Goal: Task Accomplishment & Management: Use online tool/utility

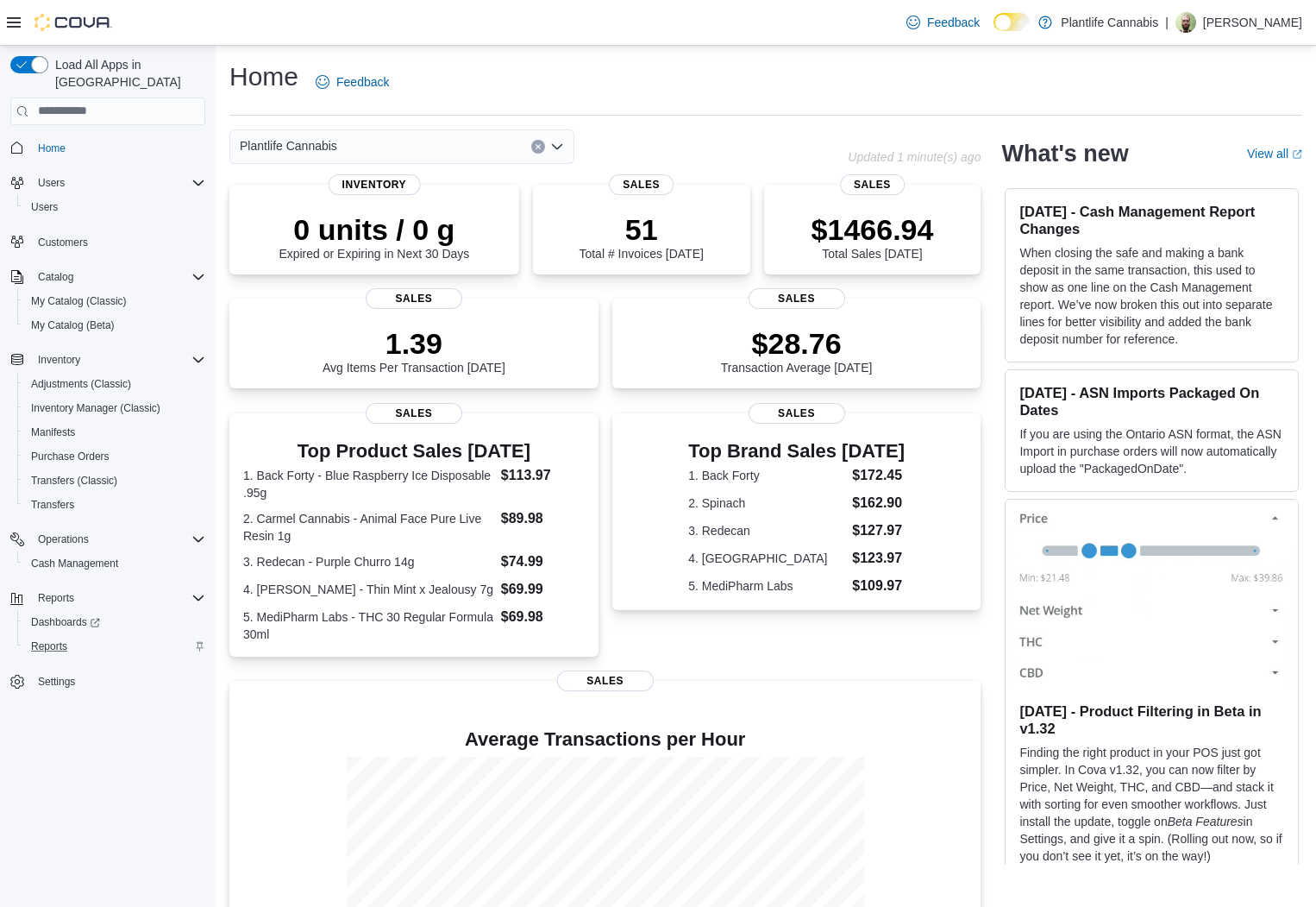
click at [78, 636] on div "Reports" at bounding box center [114, 646] width 182 height 21
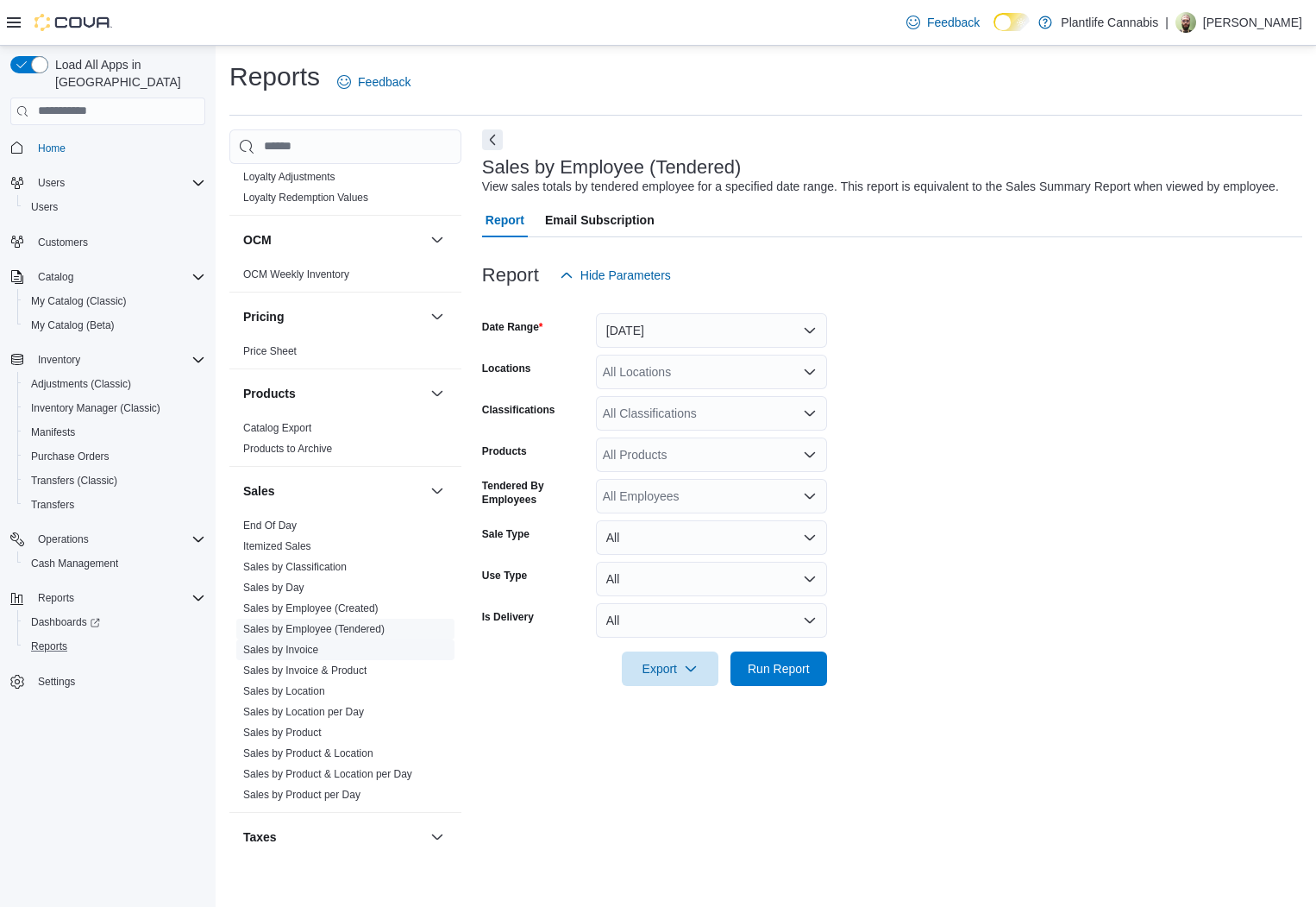
scroll to position [788, 0]
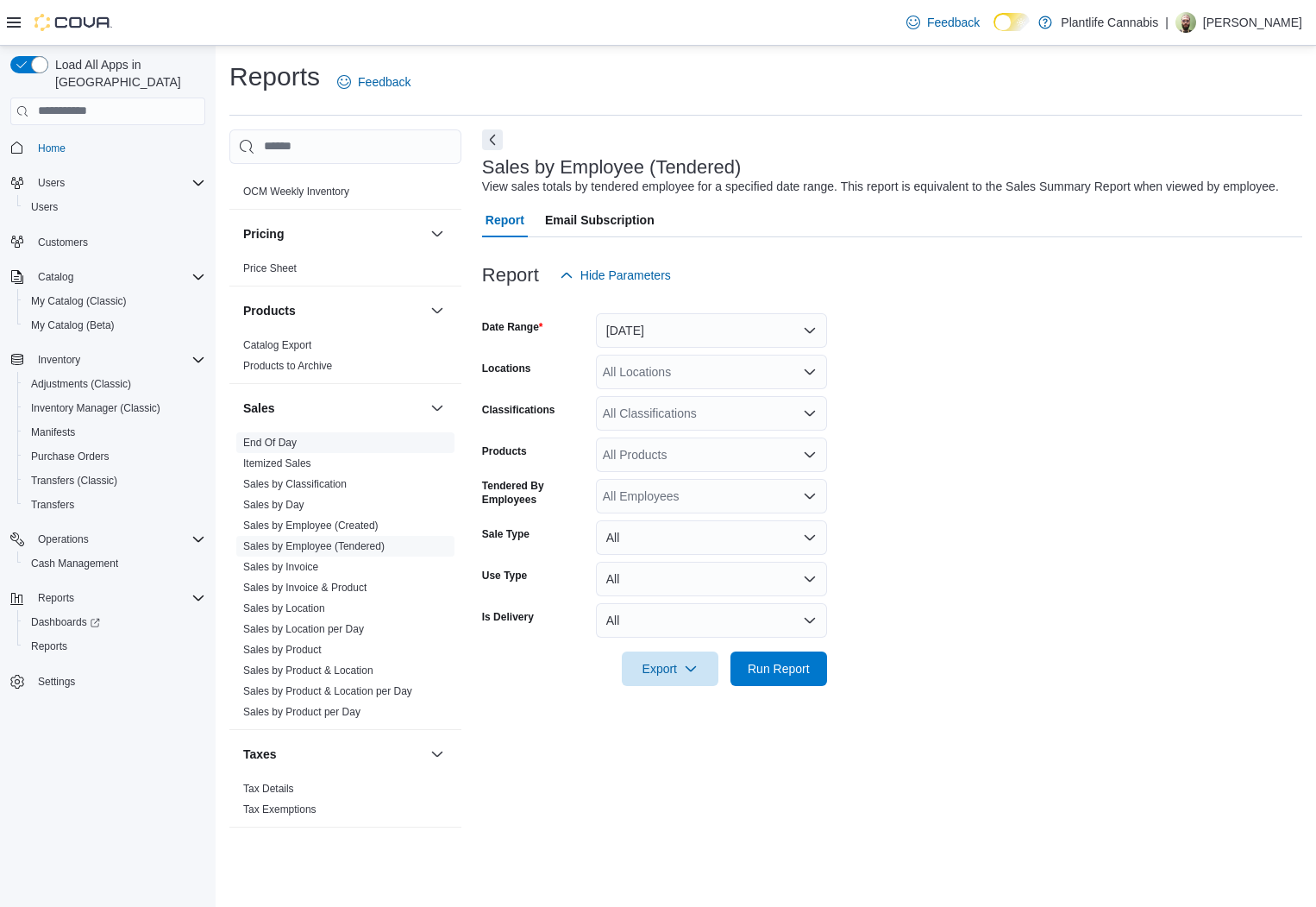
click at [291, 437] on link "End Of Day" at bounding box center [270, 443] width 54 height 12
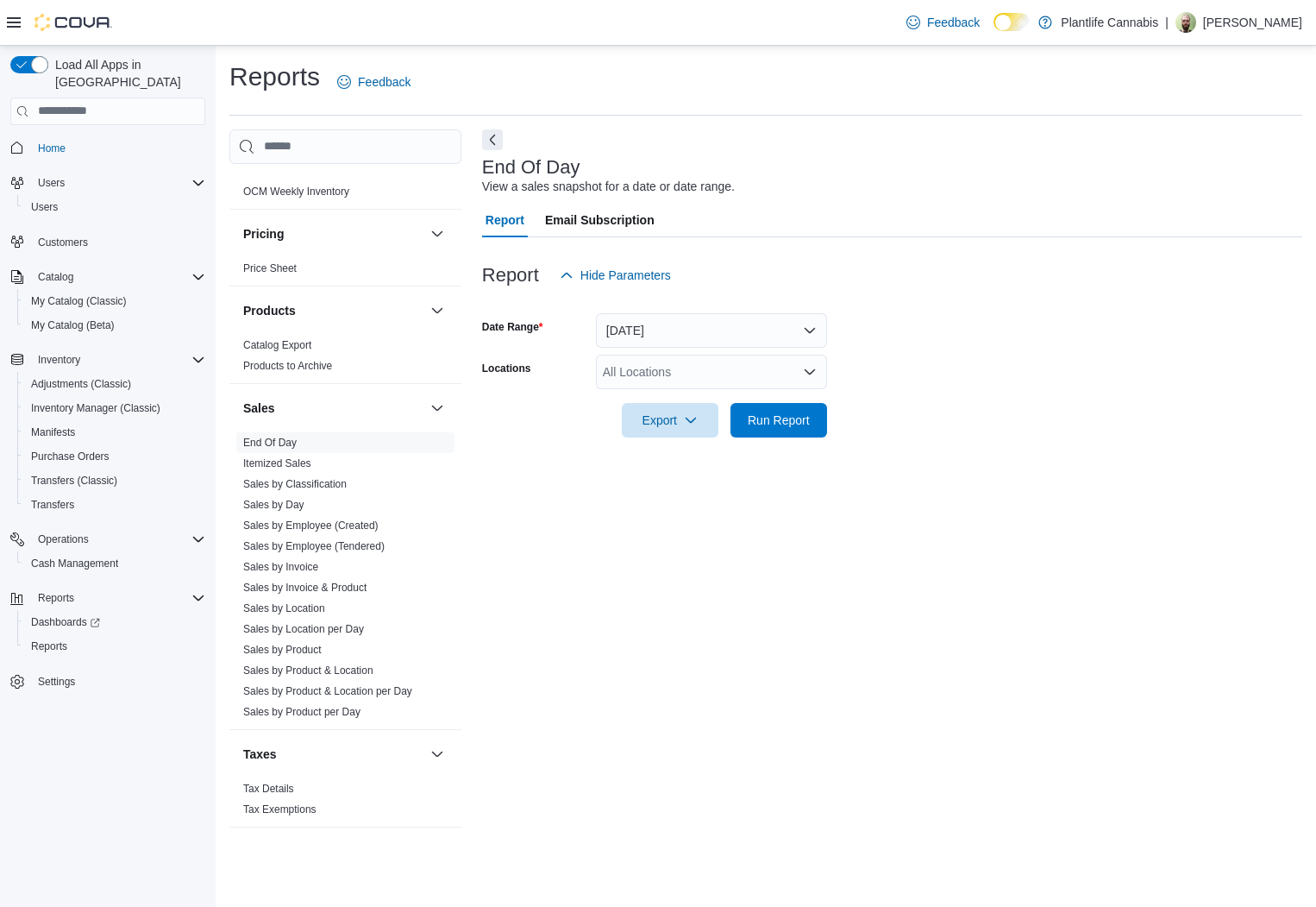
click at [672, 370] on div "All Locations" at bounding box center [712, 371] width 231 height 35
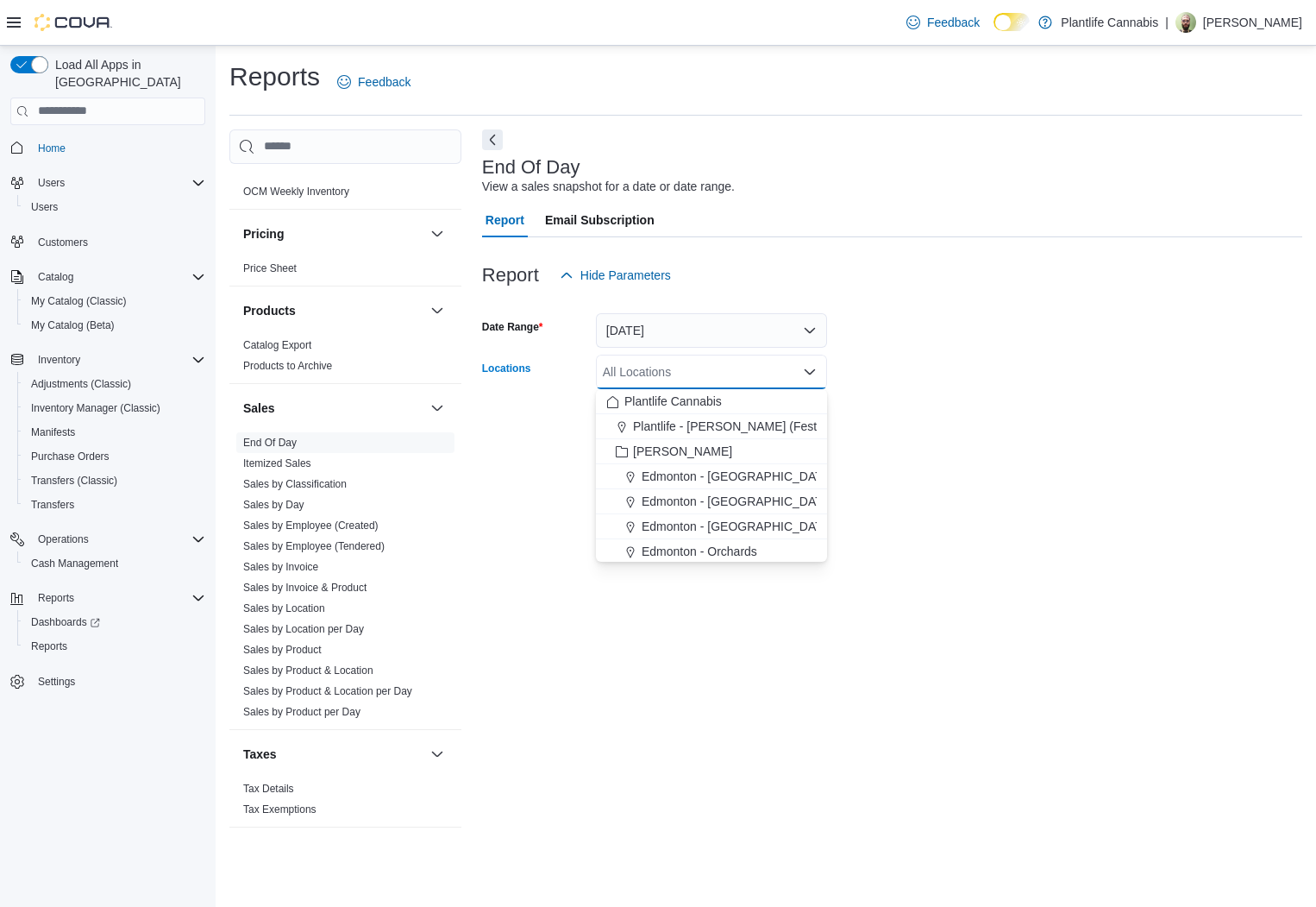
drag, startPoint x: 731, startPoint y: 497, endPoint x: 851, endPoint y: 407, distance: 150.0
click at [732, 496] on span "Edmonton - [GEOGRAPHIC_DATA]" at bounding box center [737, 500] width 192 height 17
drag, startPoint x: 983, startPoint y: 283, endPoint x: 949, endPoint y: 300, distance: 38.0
click at [982, 283] on div "Report Hide Parameters" at bounding box center [892, 275] width 821 height 35
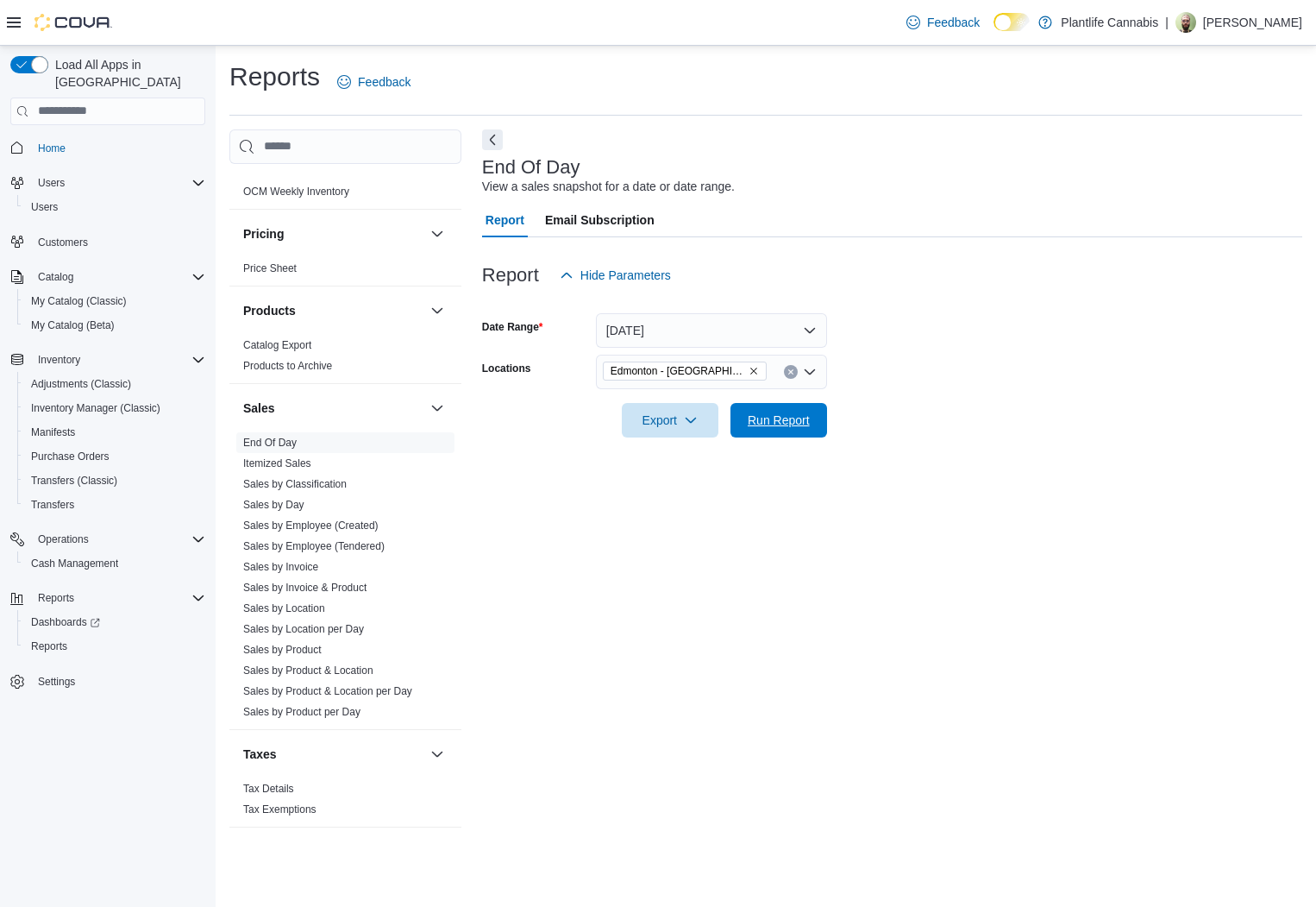
drag, startPoint x: 765, startPoint y: 421, endPoint x: 571, endPoint y: 327, distance: 215.6
click at [764, 421] on span "Run Report" at bounding box center [779, 420] width 63 height 17
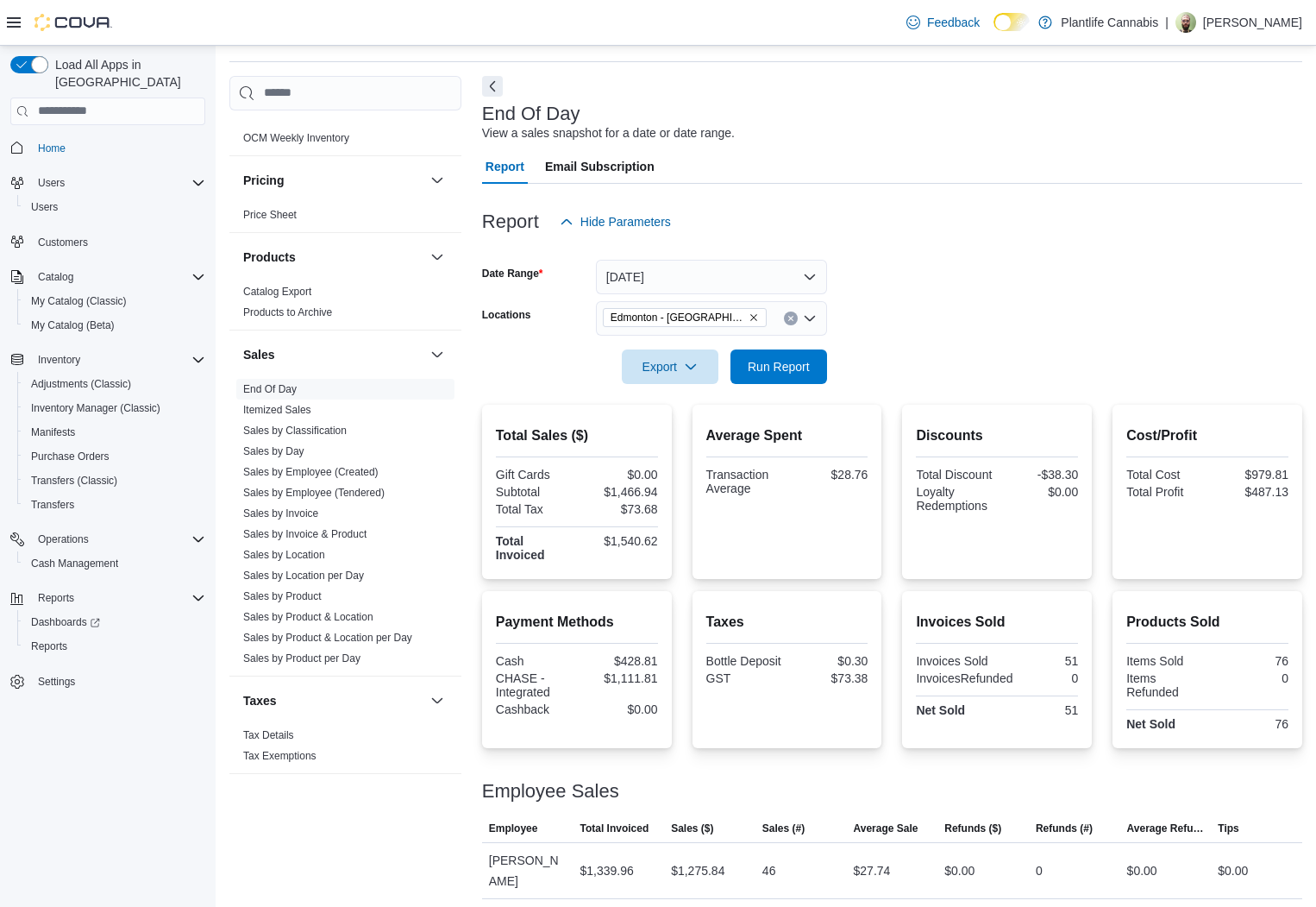
scroll to position [73, 0]
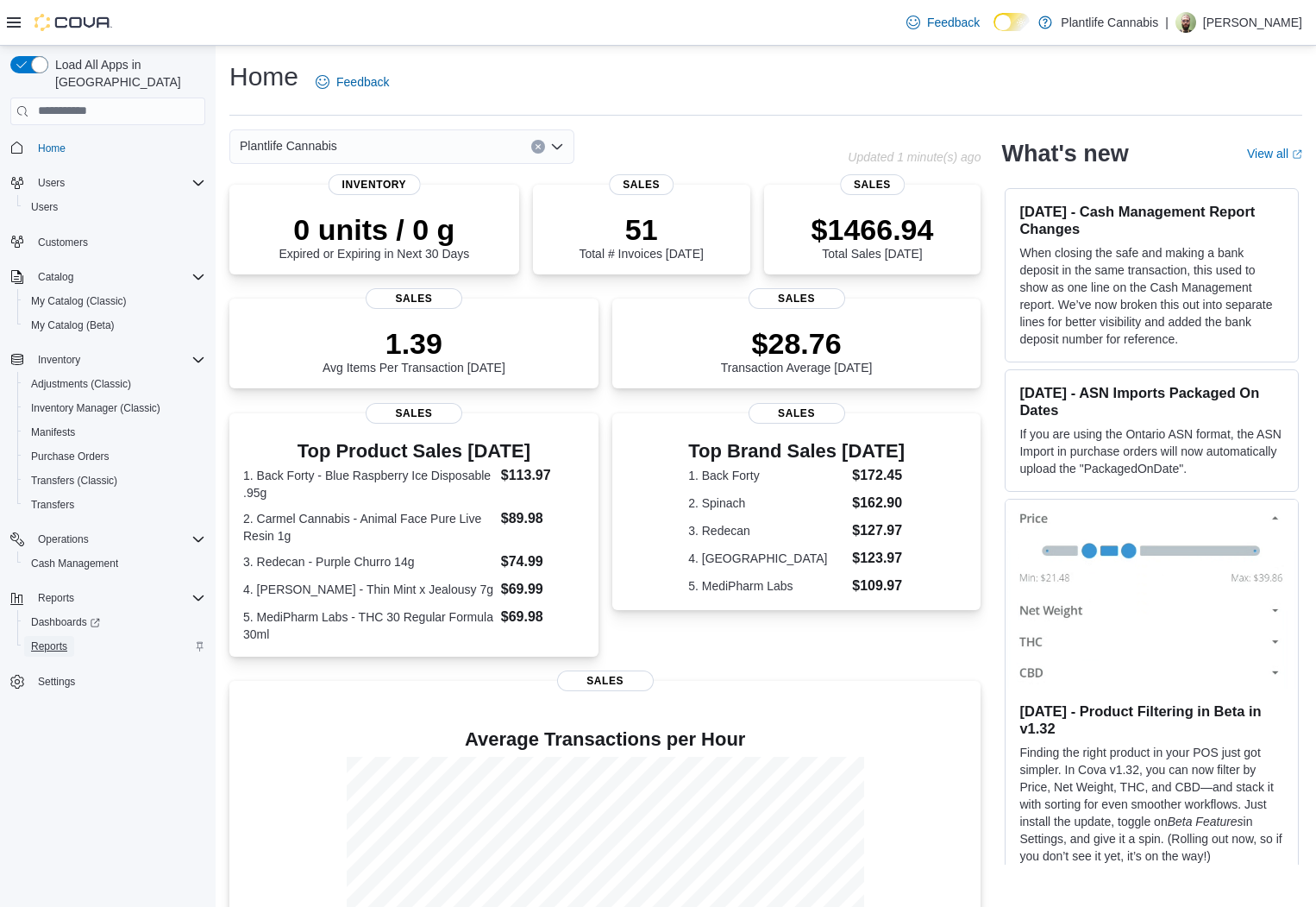
click at [59, 636] on span "Reports" at bounding box center [49, 646] width 37 height 21
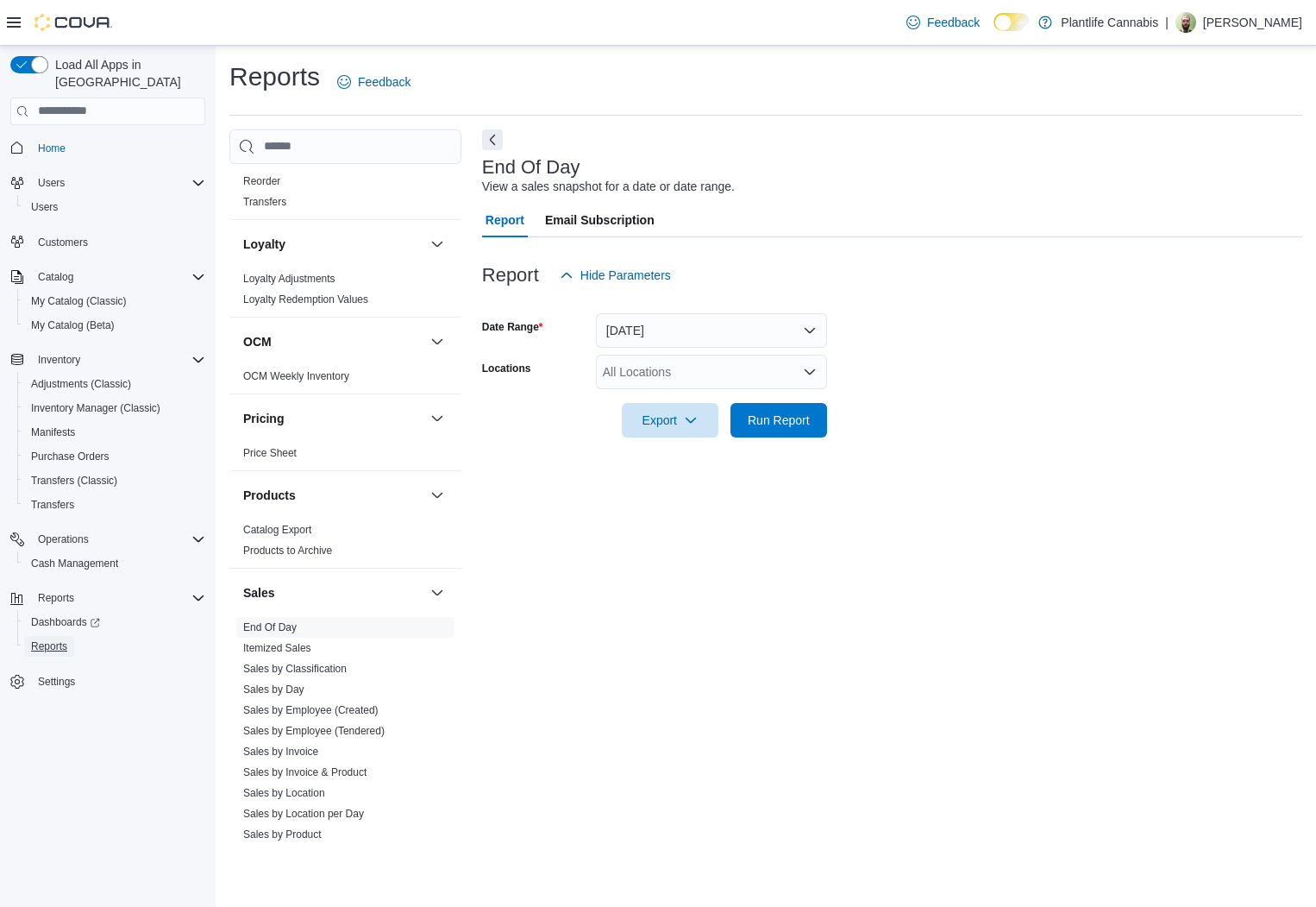
scroll to position [655, 0]
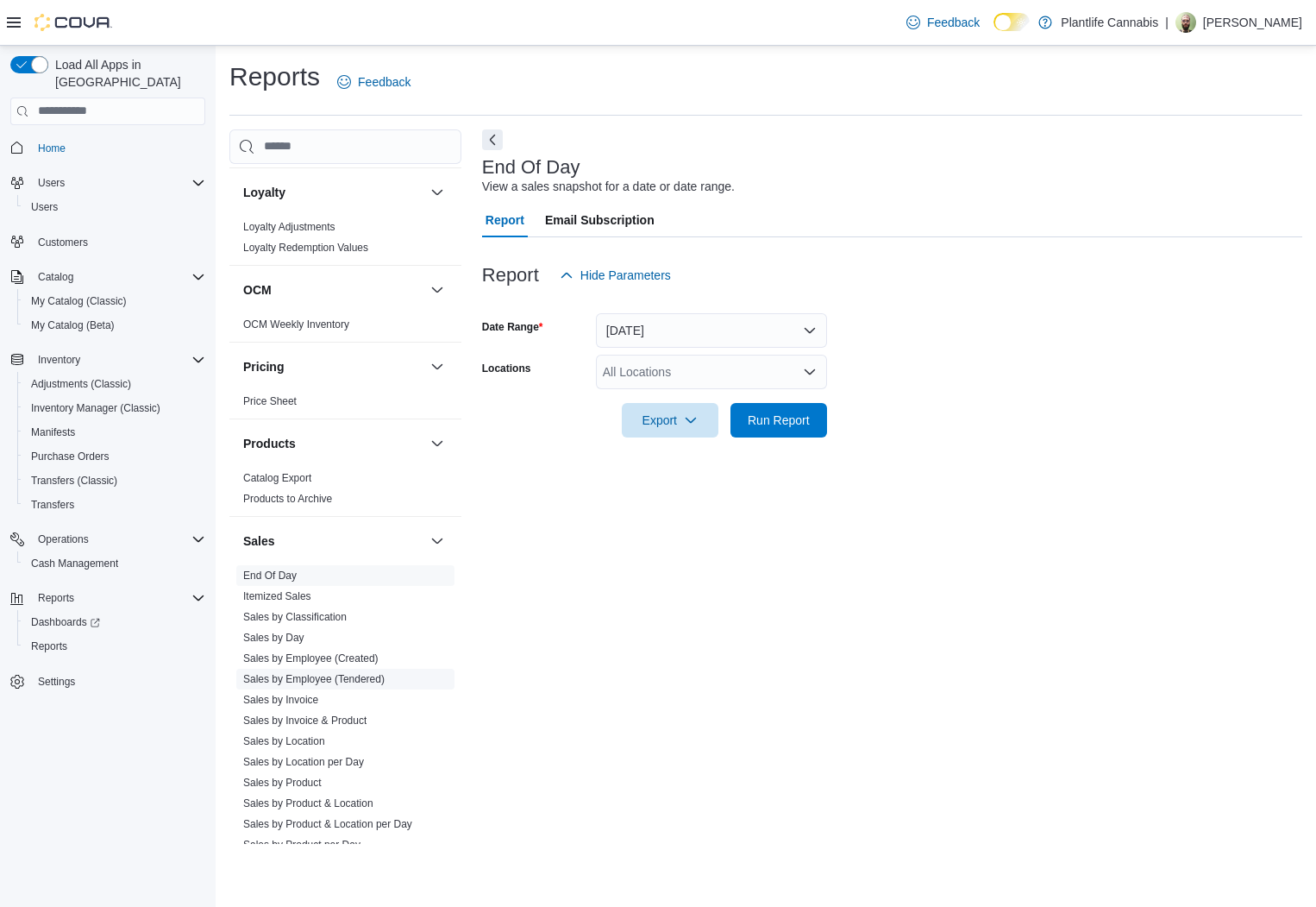
click at [363, 673] on link "Sales by Employee (Tendered)" at bounding box center [314, 679] width 142 height 12
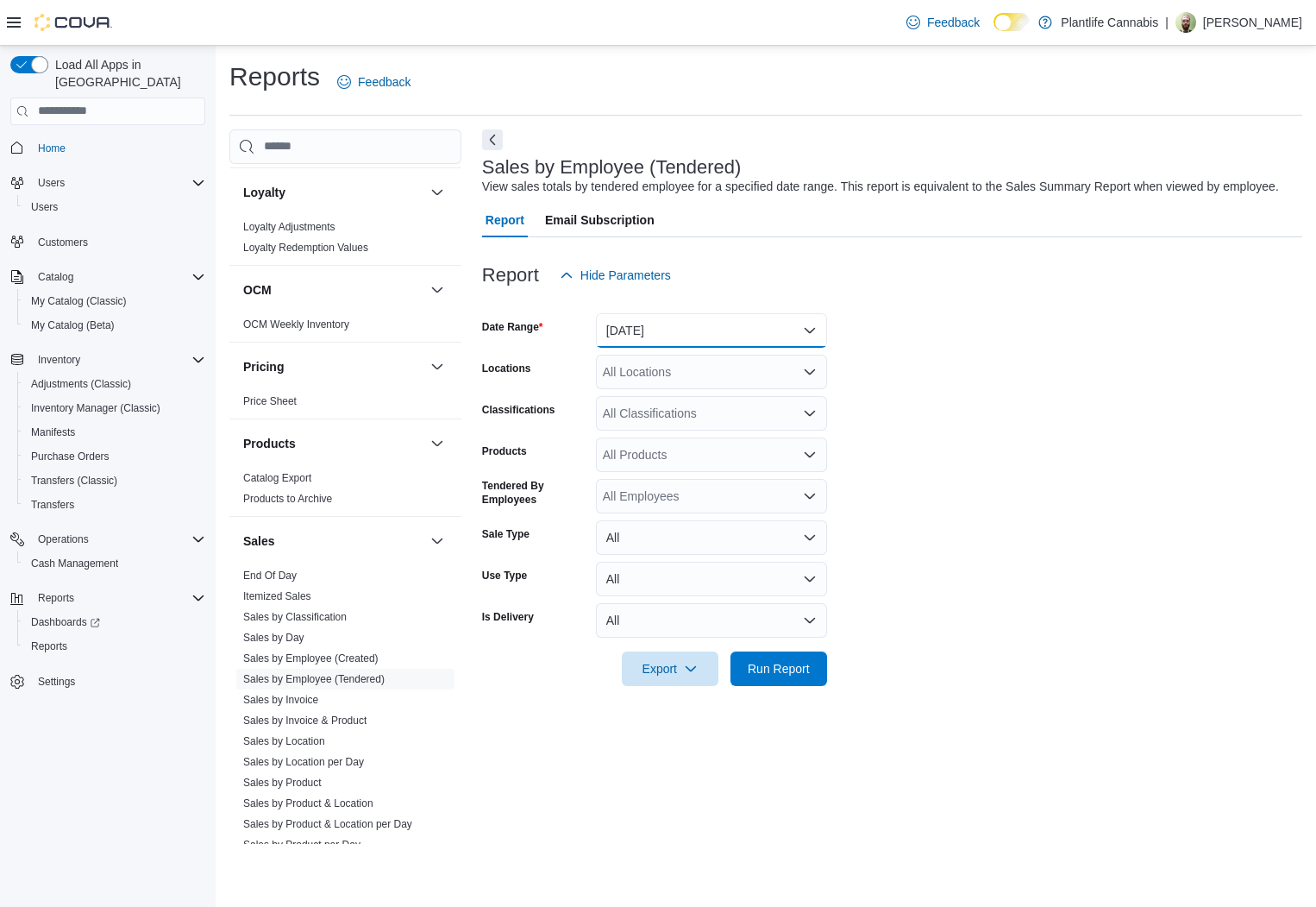
click at [713, 347] on button "Yesterday" at bounding box center [712, 330] width 231 height 35
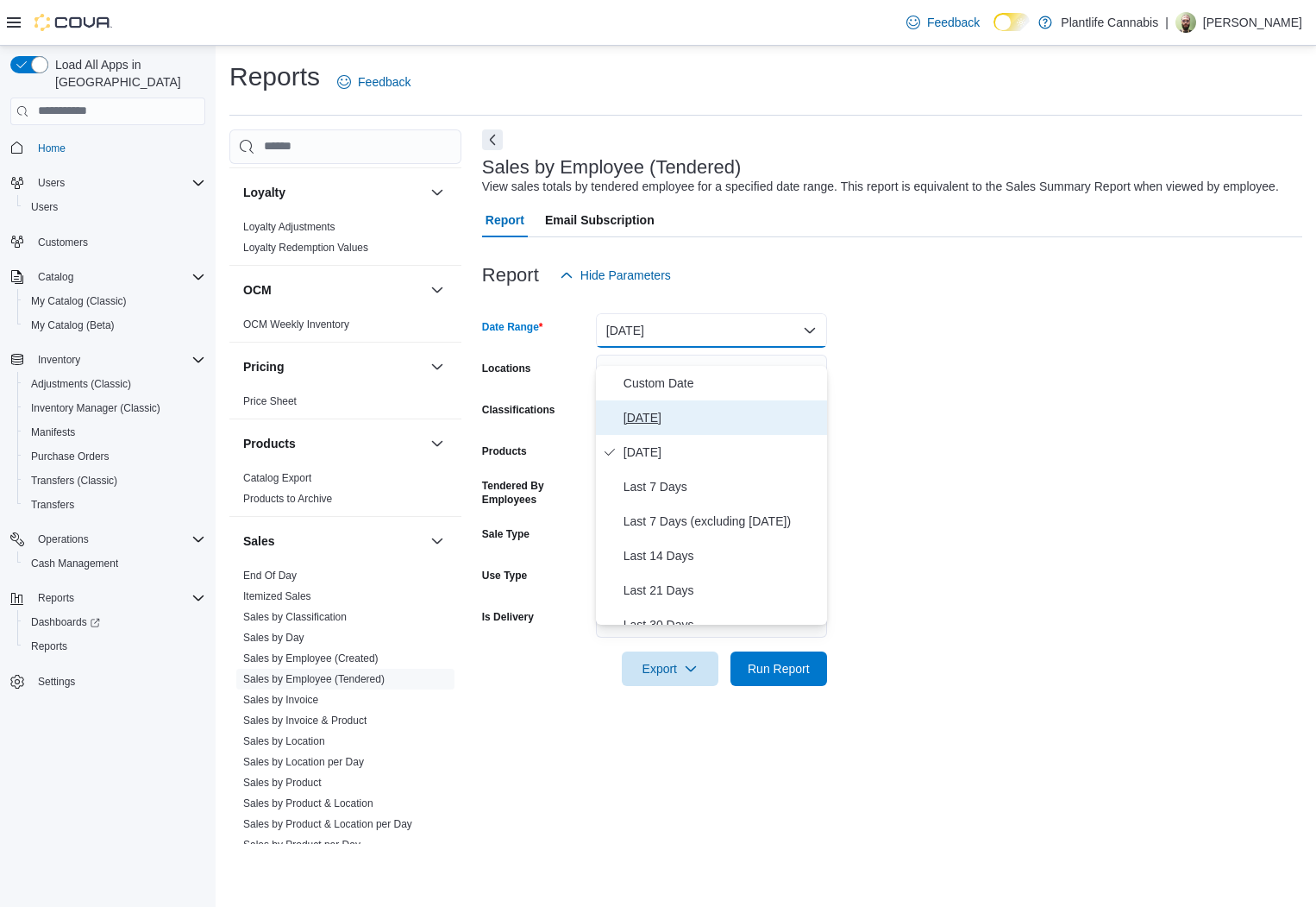
drag, startPoint x: 708, startPoint y: 429, endPoint x: 900, endPoint y: 373, distance: 200.0
click at [716, 426] on button "Today" at bounding box center [712, 417] width 231 height 35
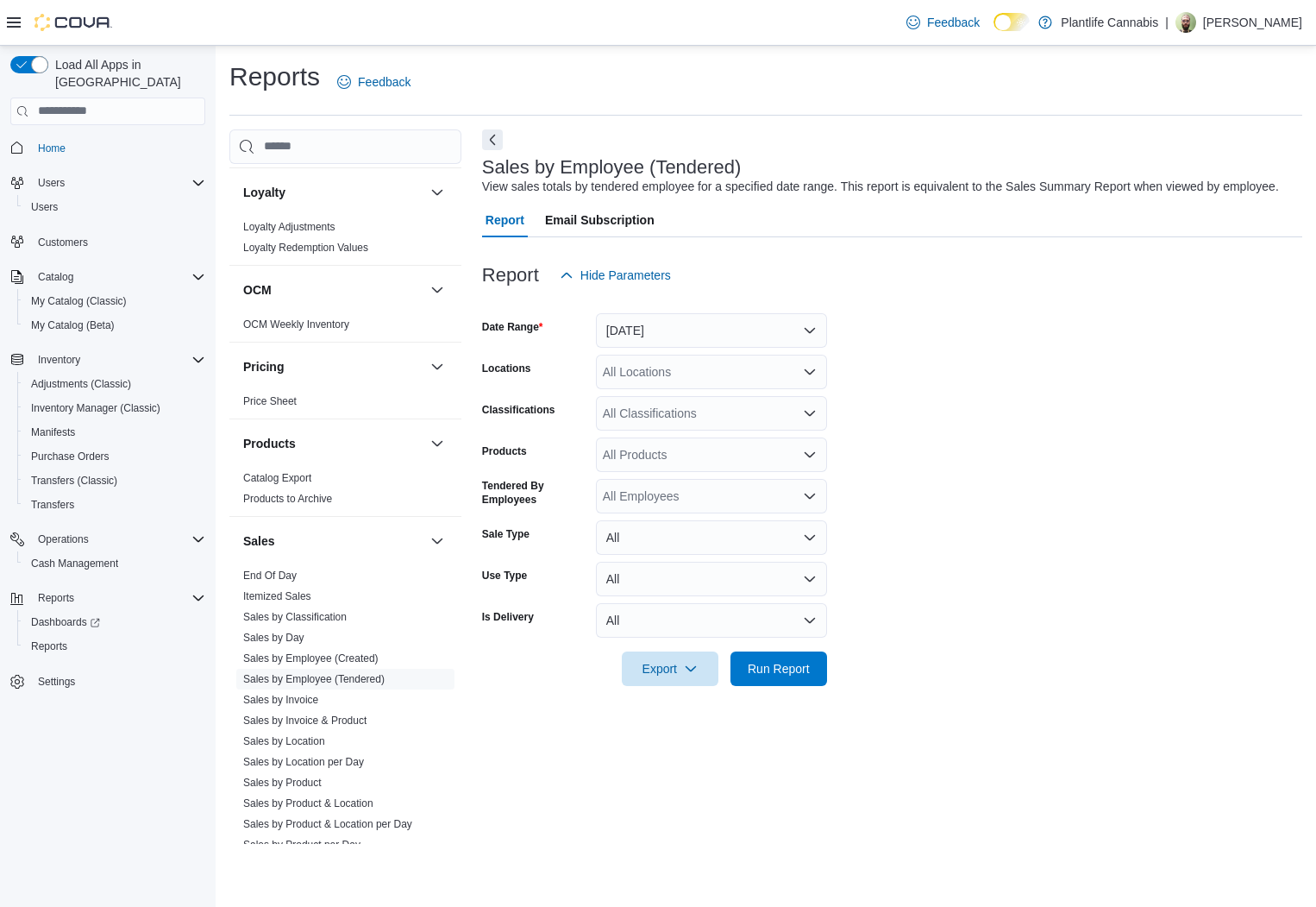
drag, startPoint x: 1089, startPoint y: 304, endPoint x: 999, endPoint y: 323, distance: 92.0
click at [1079, 293] on div "Report Hide Parameters" at bounding box center [892, 275] width 821 height 35
click at [616, 389] on div "All Locations" at bounding box center [712, 371] width 231 height 35
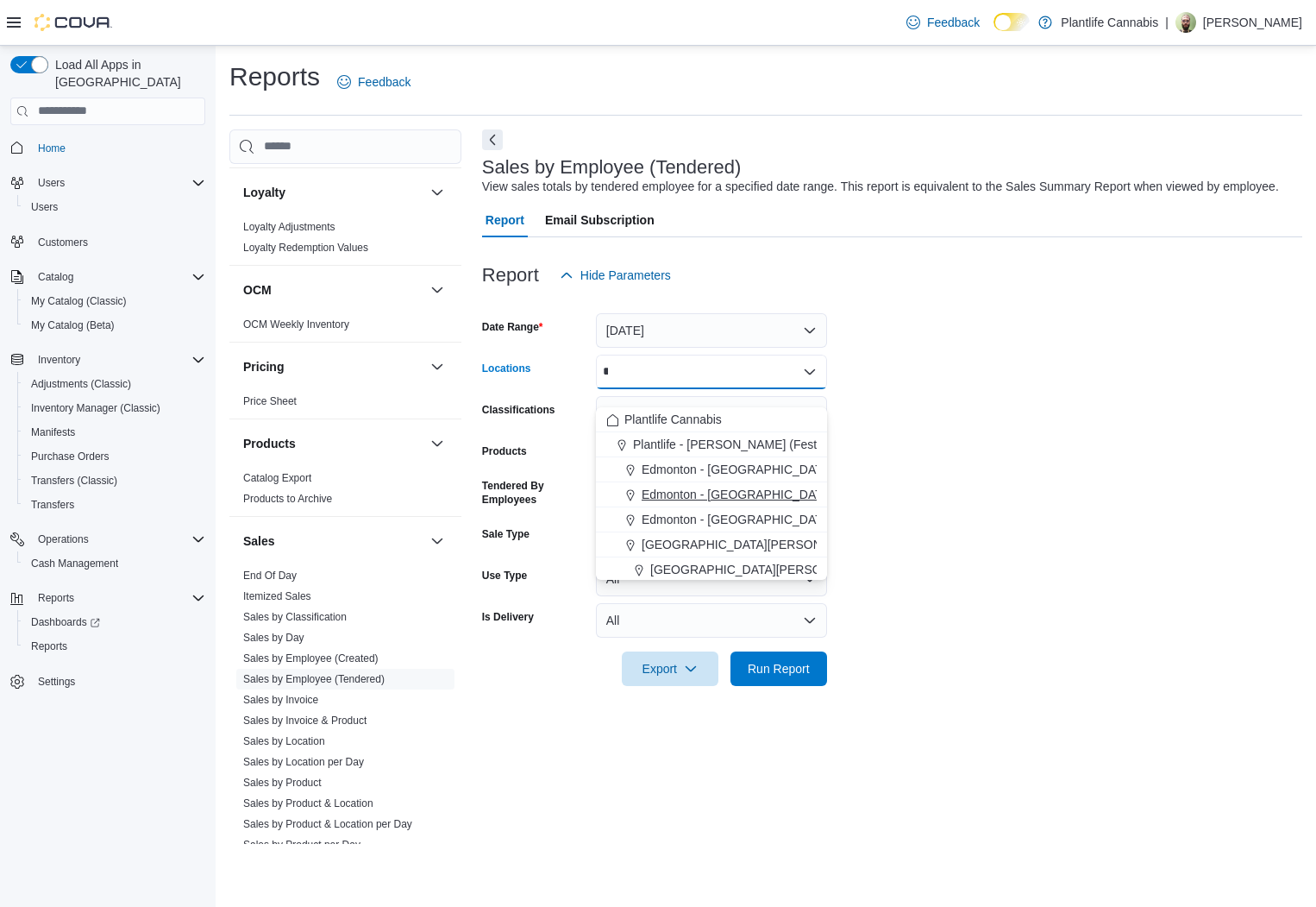
type input "*"
click at [675, 486] on span "Edmonton - [GEOGRAPHIC_DATA]" at bounding box center [737, 493] width 192 height 17
drag, startPoint x: 1196, startPoint y: 342, endPoint x: 712, endPoint y: 413, distance: 489.2
click at [1079, 357] on form "Date Range Today Locations Edmonton - ICE District Combo box. Selected. Edmonto…" at bounding box center [892, 489] width 821 height 393
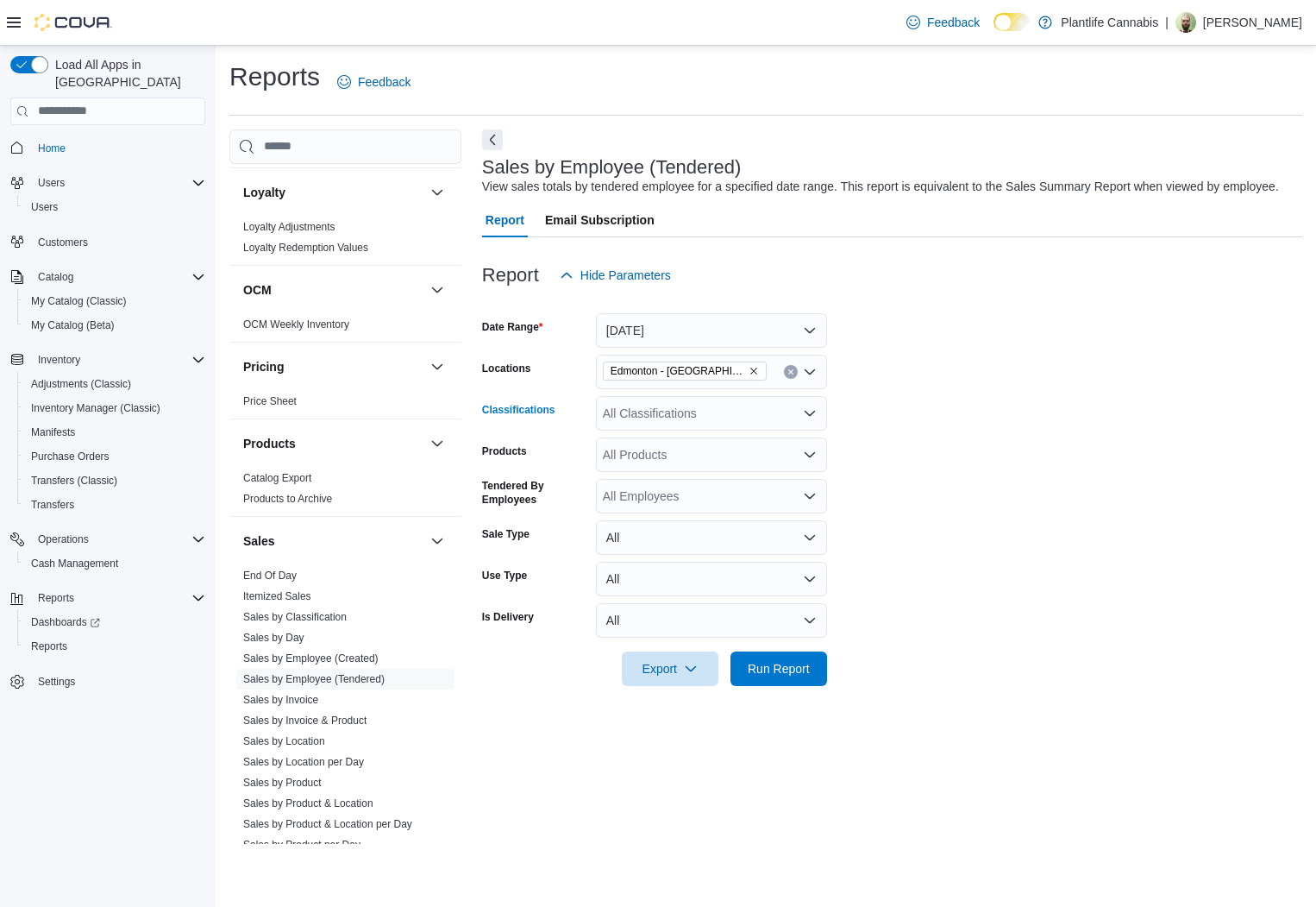
click at [689, 425] on div "All Classifications" at bounding box center [712, 413] width 231 height 35
type input "***"
click at [681, 452] on span "Accessory Group" at bounding box center [679, 459] width 92 height 17
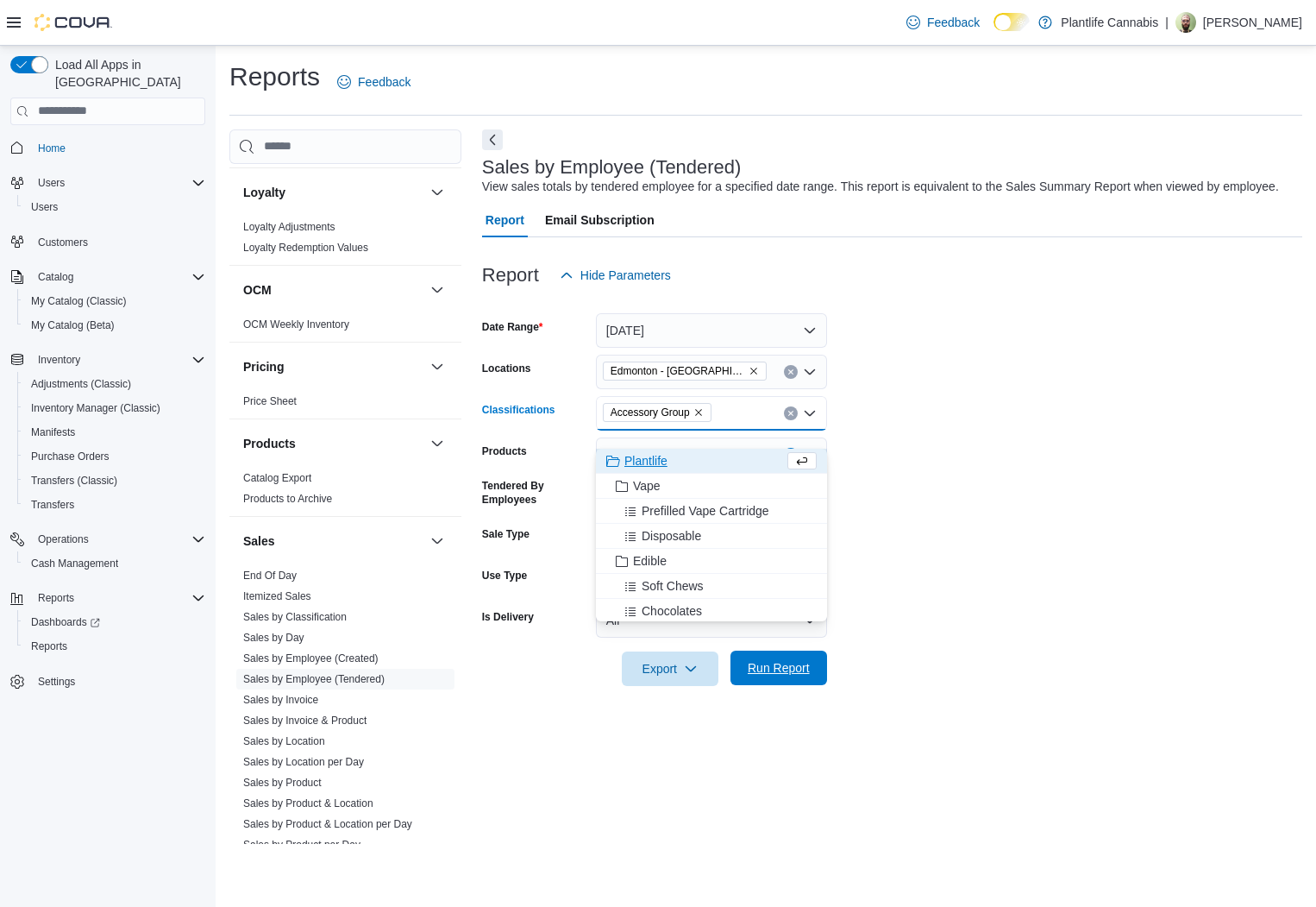
click at [758, 676] on span "Run Report" at bounding box center [779, 667] width 63 height 17
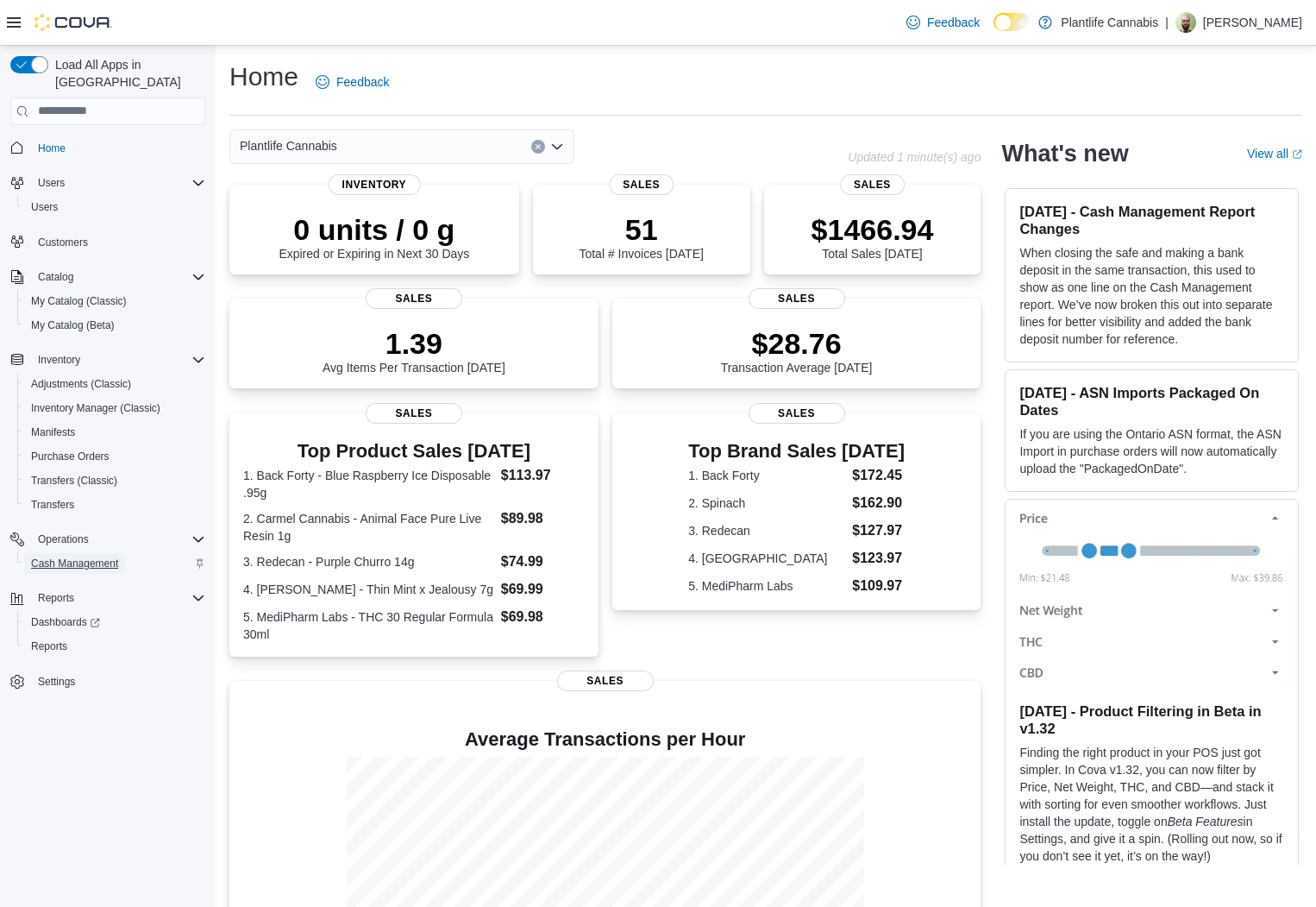
click at [83, 557] on span "Cash Management" at bounding box center [74, 564] width 87 height 14
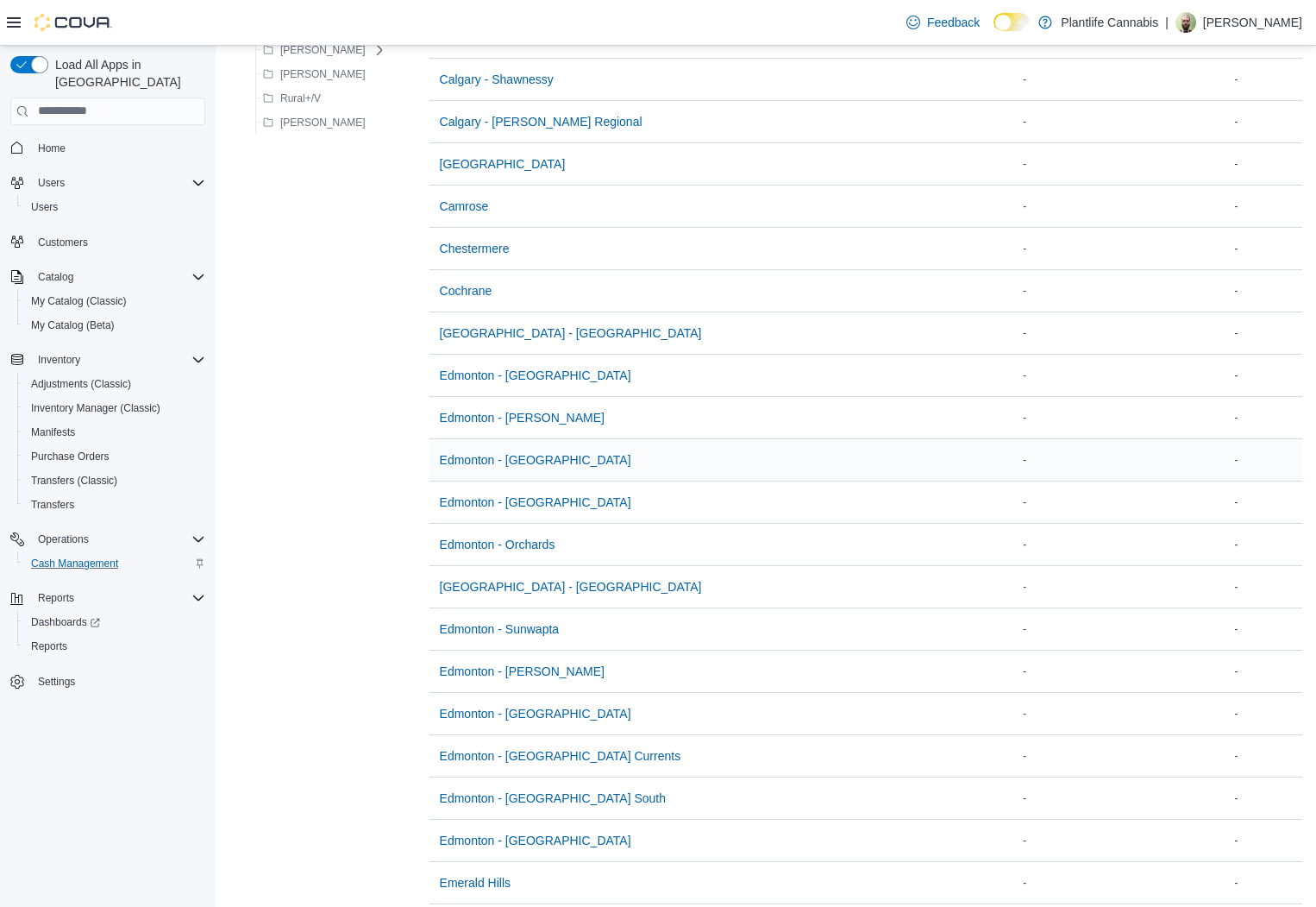
scroll to position [435, 0]
